Goal: Task Accomplishment & Management: Use online tool/utility

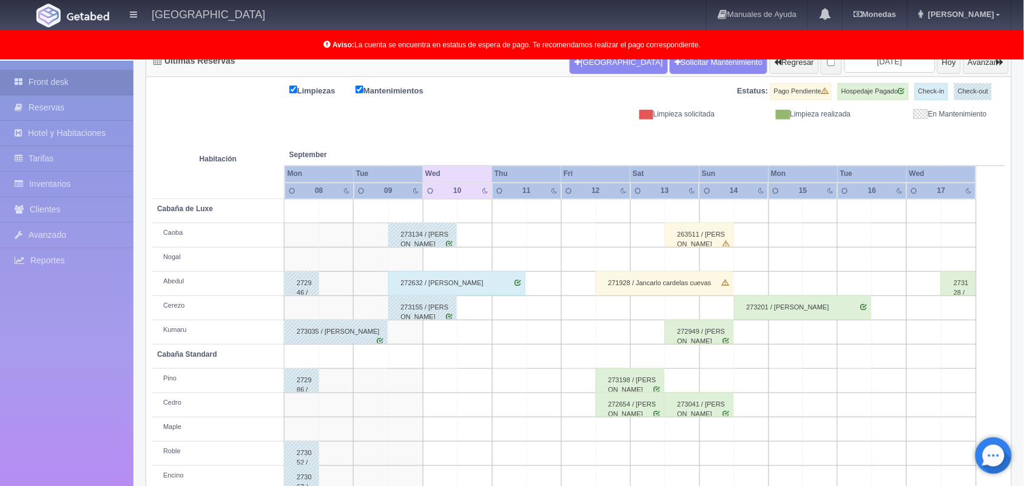
scroll to position [108, 0]
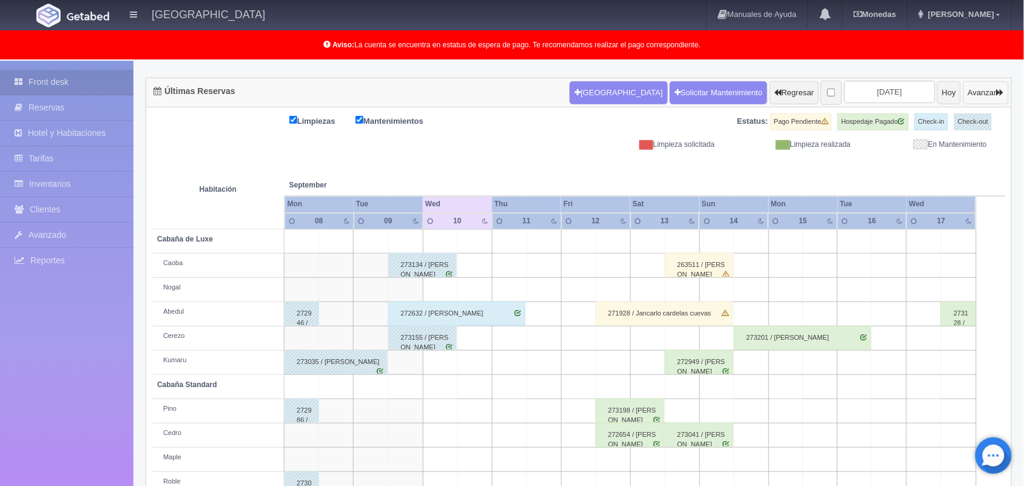
click at [969, 92] on button "Avanzar" at bounding box center [985, 92] width 45 height 23
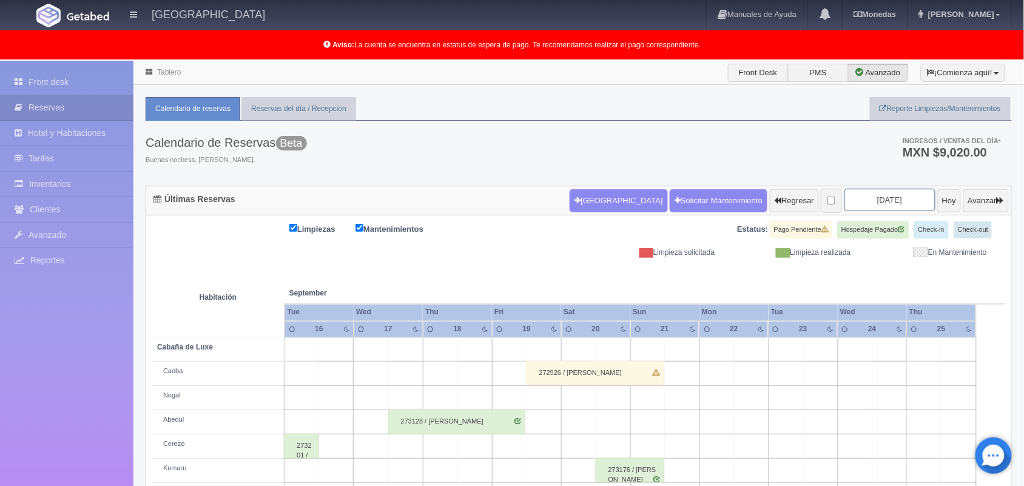
click at [859, 203] on input "2025-09-18" at bounding box center [889, 200] width 91 height 22
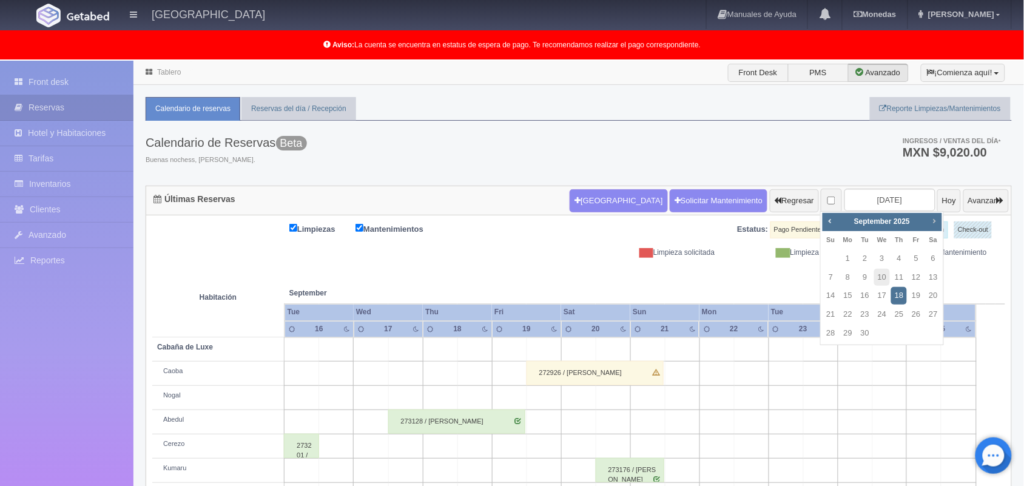
click at [934, 218] on span "Next" at bounding box center [934, 221] width 10 height 10
click at [886, 256] on link "1" at bounding box center [882, 259] width 16 height 18
type input "2025-10-01"
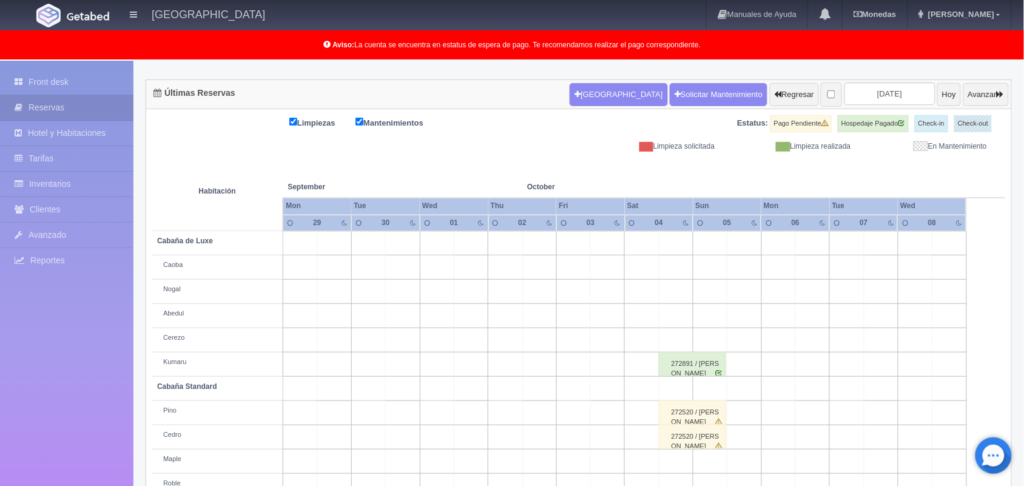
scroll to position [169, 0]
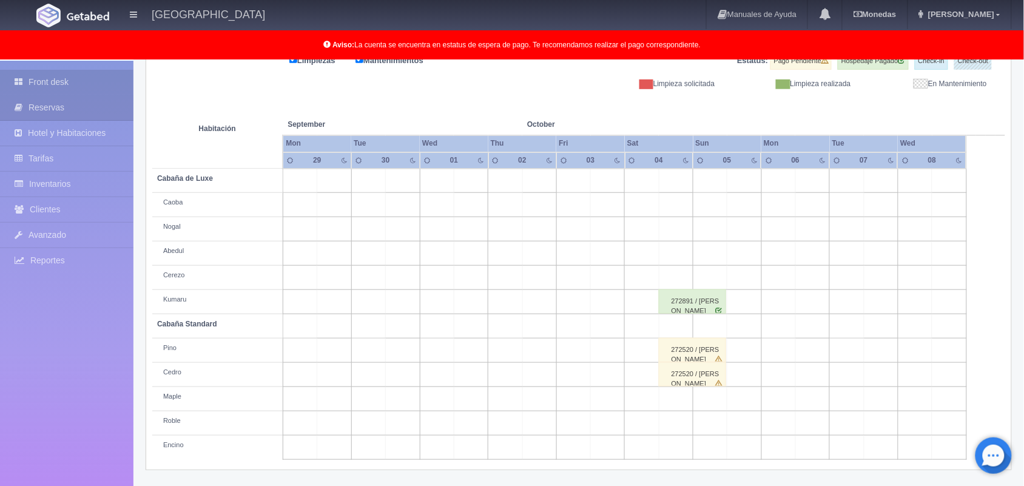
click at [89, 80] on link "Front desk" at bounding box center [66, 82] width 133 height 25
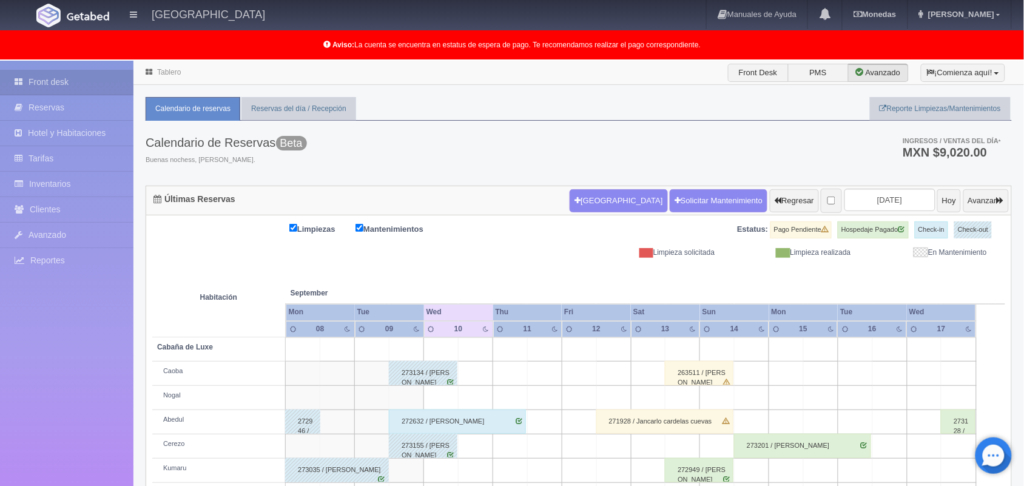
scroll to position [193, 0]
